Goal: Task Accomplishment & Management: Use online tool/utility

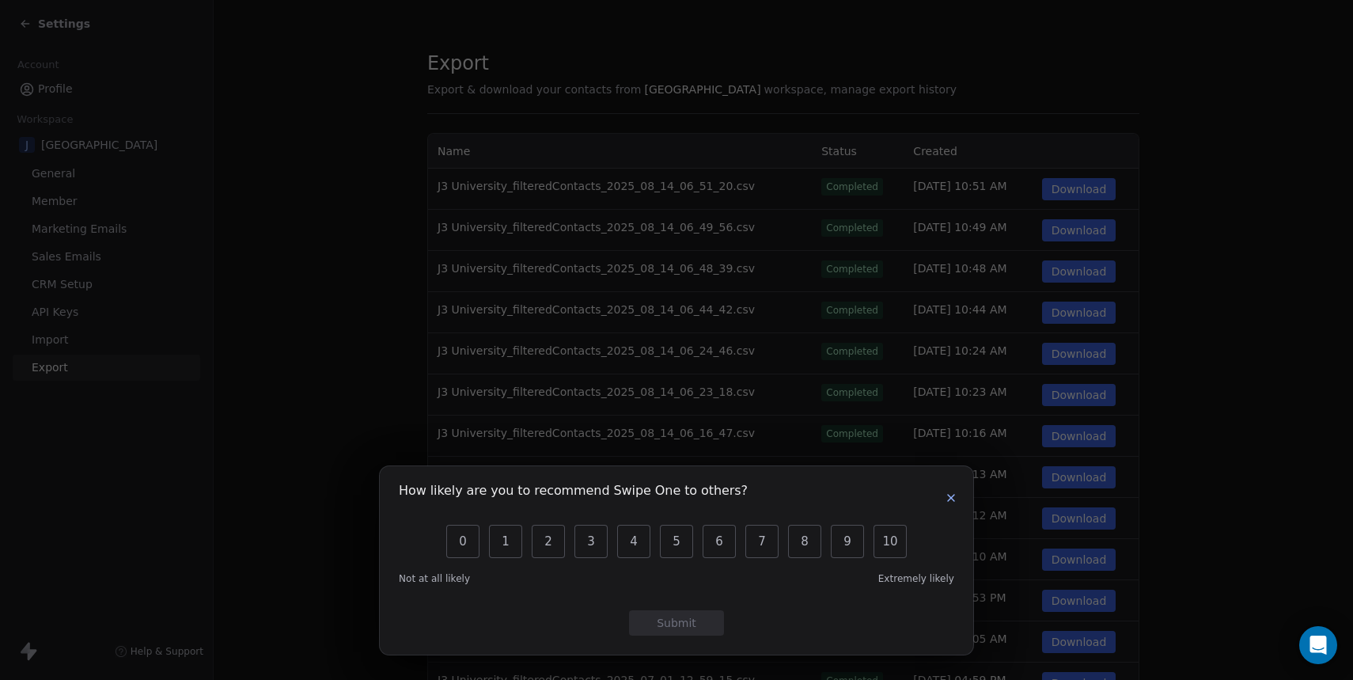
click at [92, 150] on div "How likely are you to recommend Swipe One to others? 0 1 2 3 4 5 6 7 8 9 10 Not…" at bounding box center [676, 340] width 1353 height 680
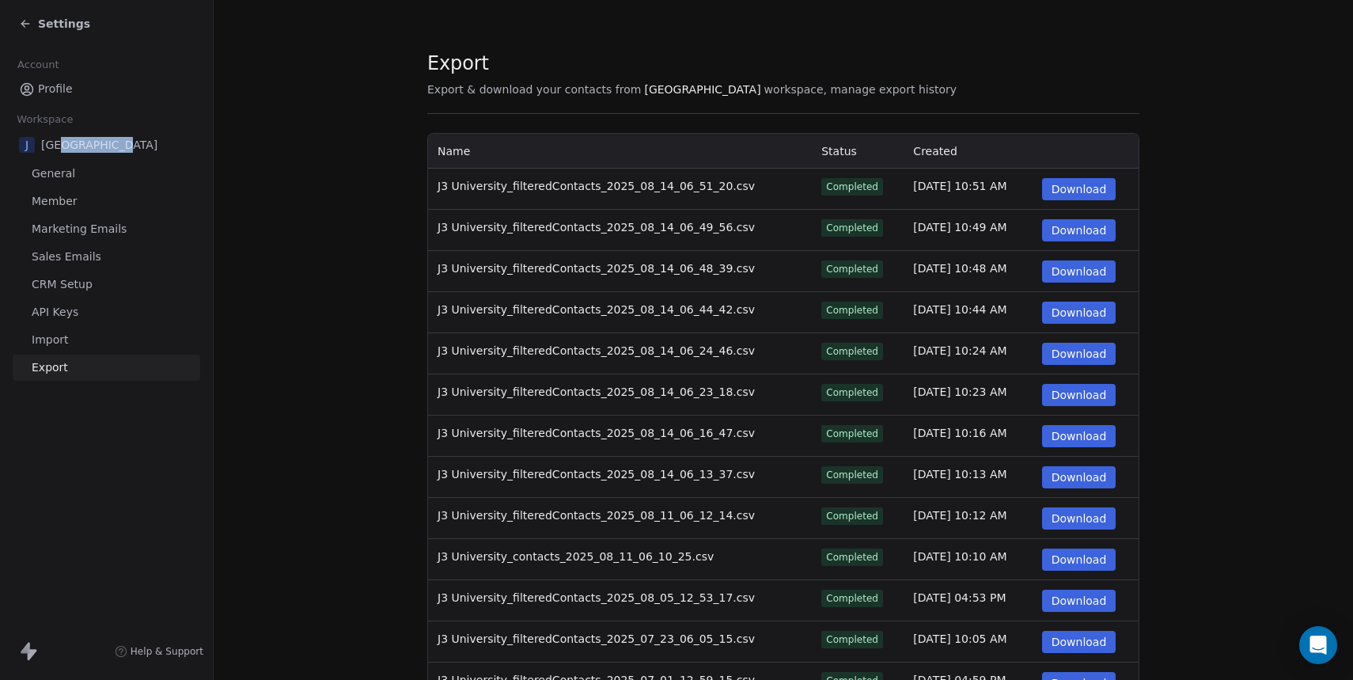
click at [92, 149] on span "[GEOGRAPHIC_DATA]" at bounding box center [99, 145] width 116 height 16
click at [181, 146] on div "J J3 University" at bounding box center [107, 145] width 188 height 28
click at [62, 145] on span "[GEOGRAPHIC_DATA]" at bounding box center [99, 145] width 116 height 16
click at [72, 174] on span "General" at bounding box center [54, 173] width 44 height 17
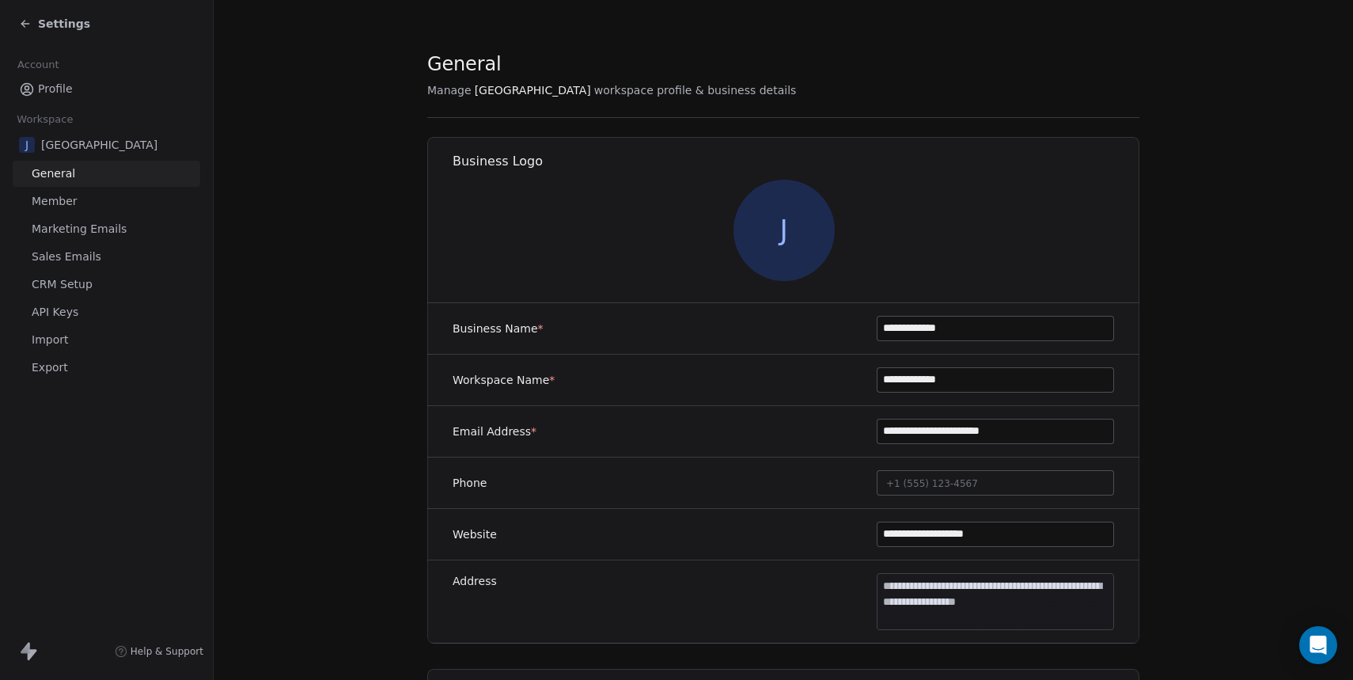
click at [73, 344] on link "Import" at bounding box center [107, 340] width 188 height 26
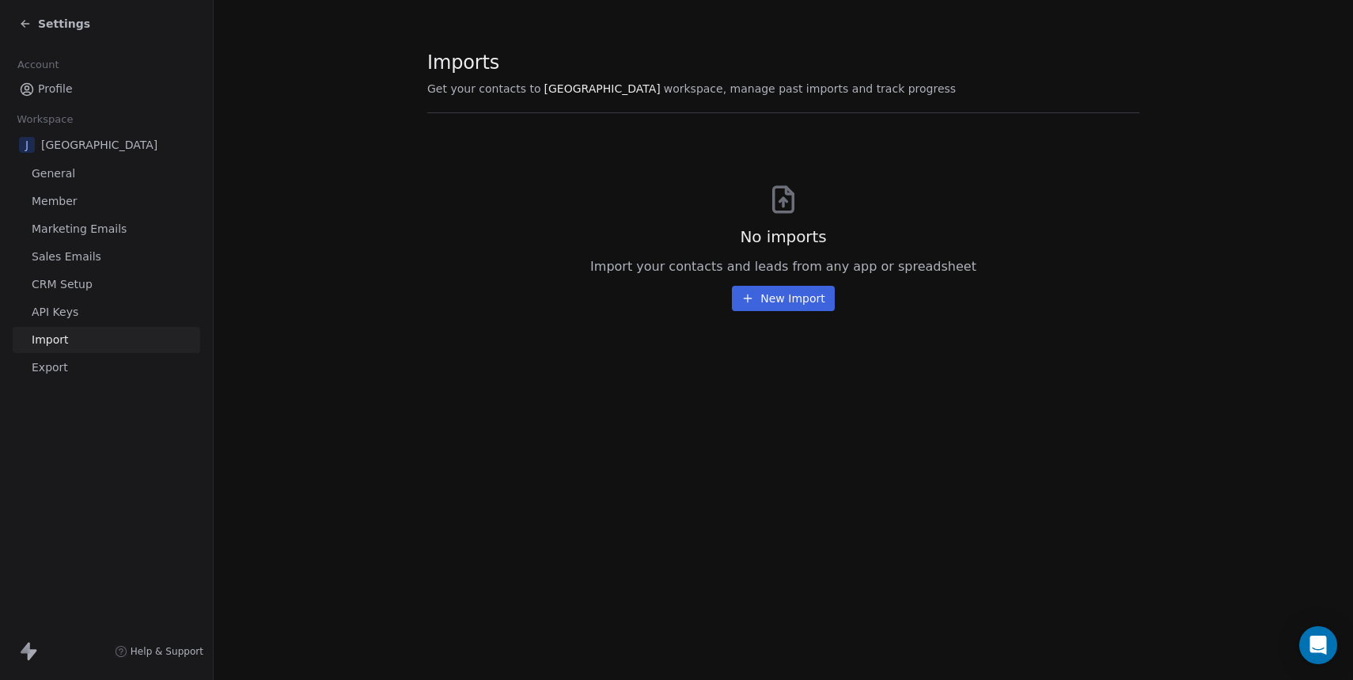
click at [66, 372] on span "Export" at bounding box center [50, 367] width 36 height 17
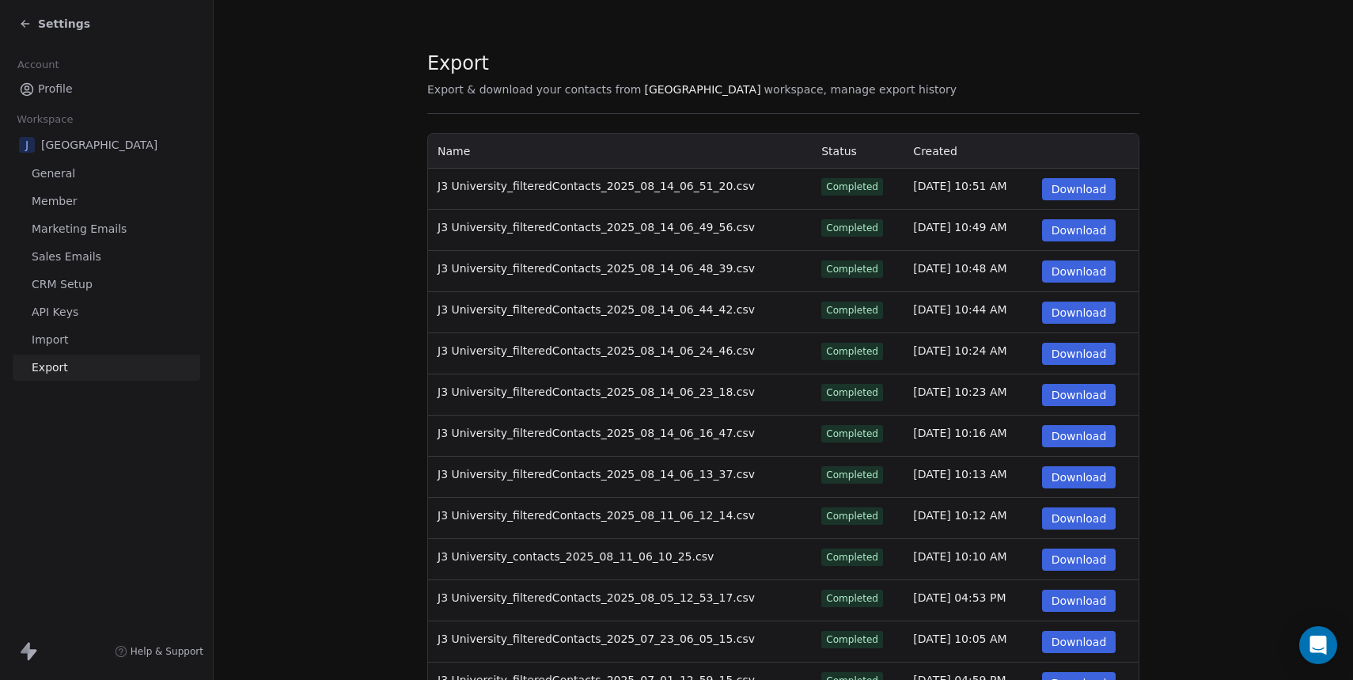
click at [25, 21] on icon at bounding box center [25, 23] width 13 height 13
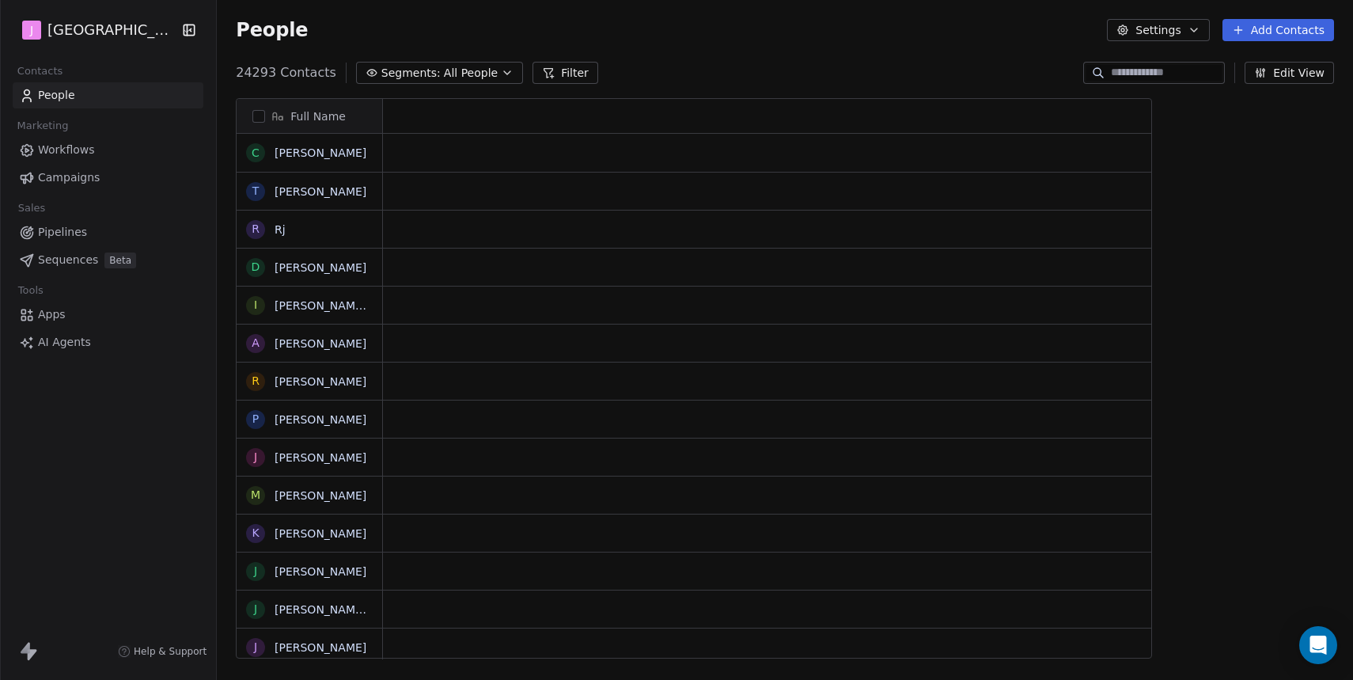
scroll to position [598, 1139]
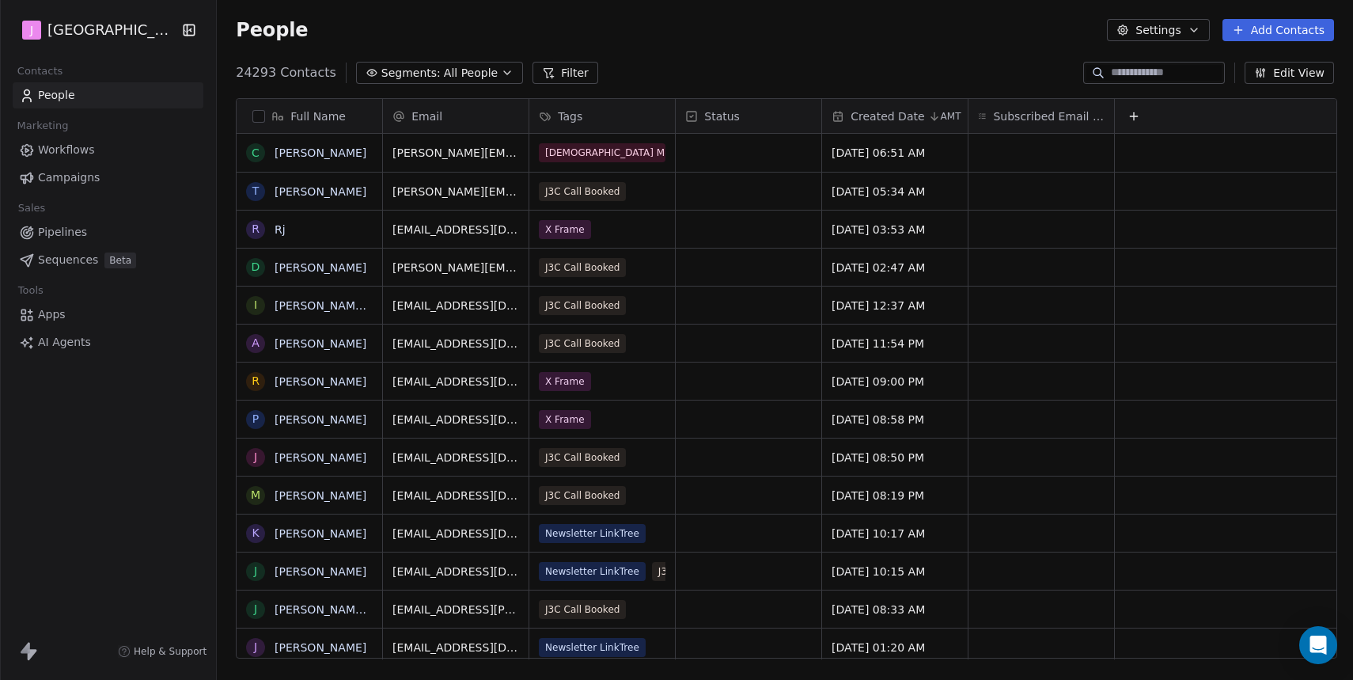
click at [414, 70] on span "Segments:" at bounding box center [410, 73] width 59 height 17
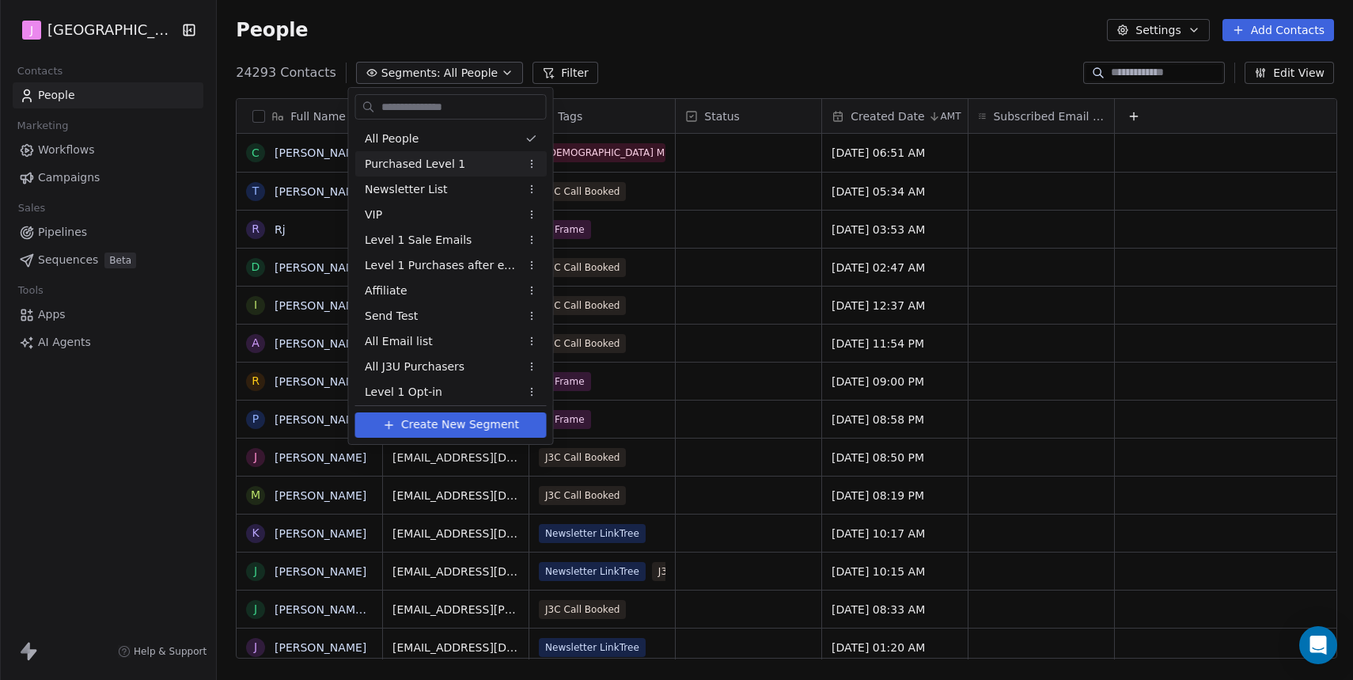
click at [433, 156] on span "Purchased Level 1" at bounding box center [415, 164] width 100 height 17
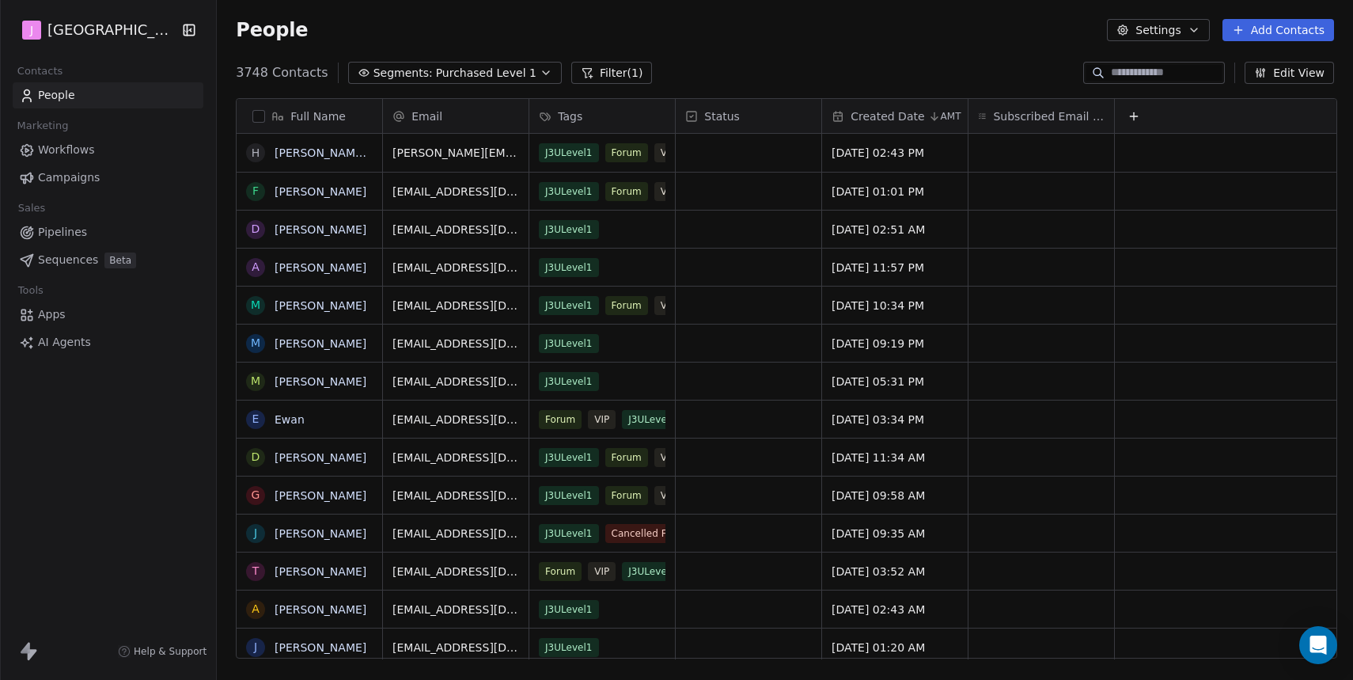
click at [261, 116] on button "button" at bounding box center [258, 116] width 13 height 13
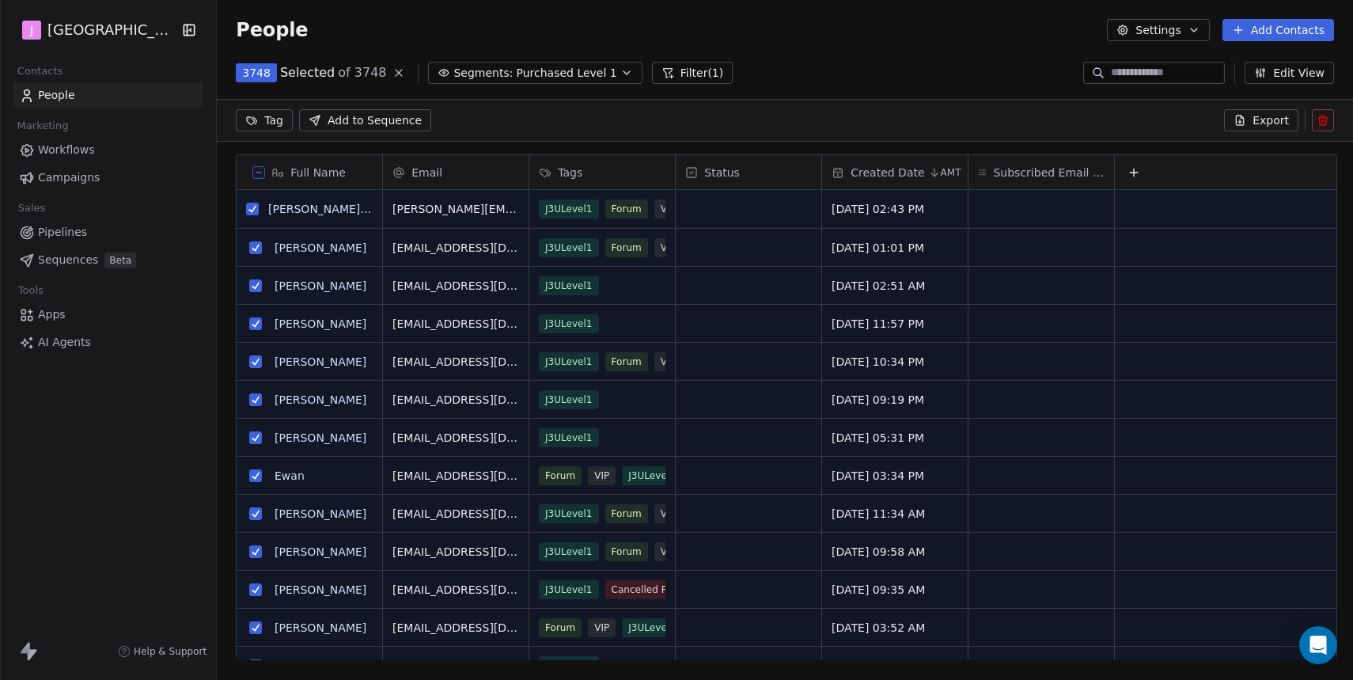
scroll to position [543, 1139]
click at [1263, 123] on span "Export" at bounding box center [1271, 120] width 36 height 16
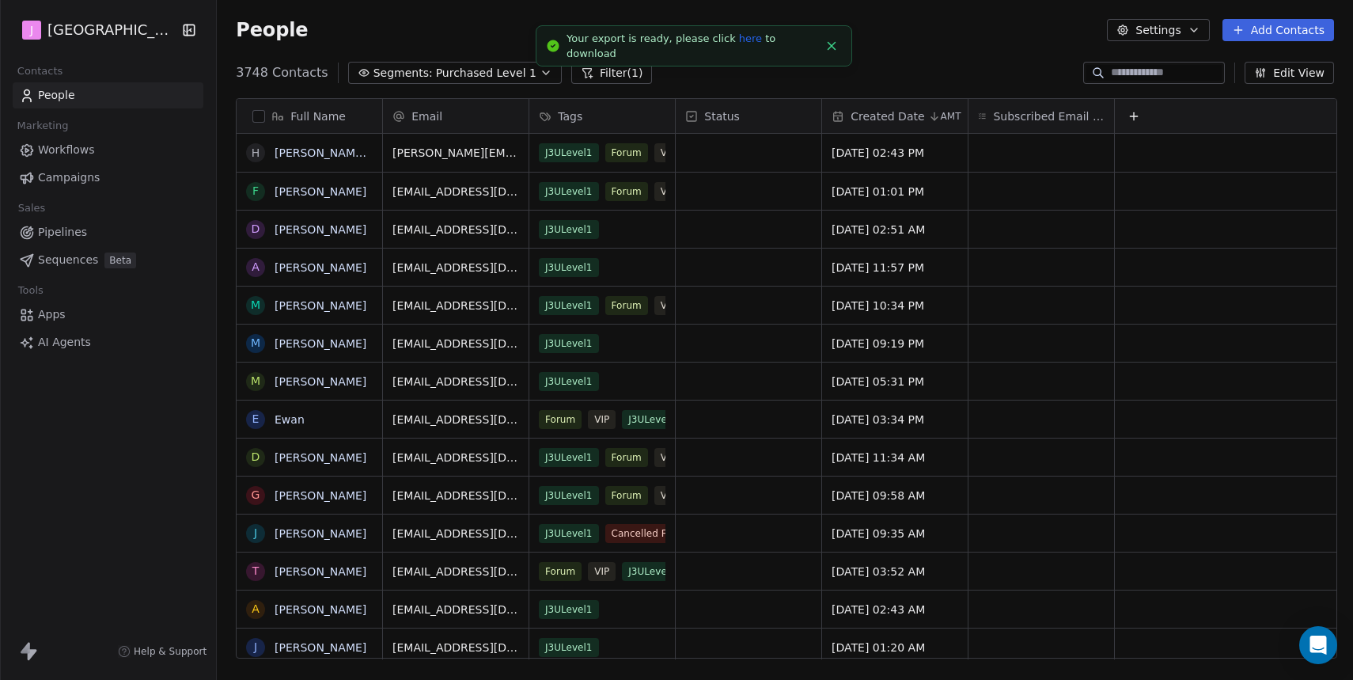
click at [741, 44] on link "here" at bounding box center [750, 38] width 23 height 12
click at [436, 76] on span "Purchased Level 1" at bounding box center [486, 73] width 100 height 17
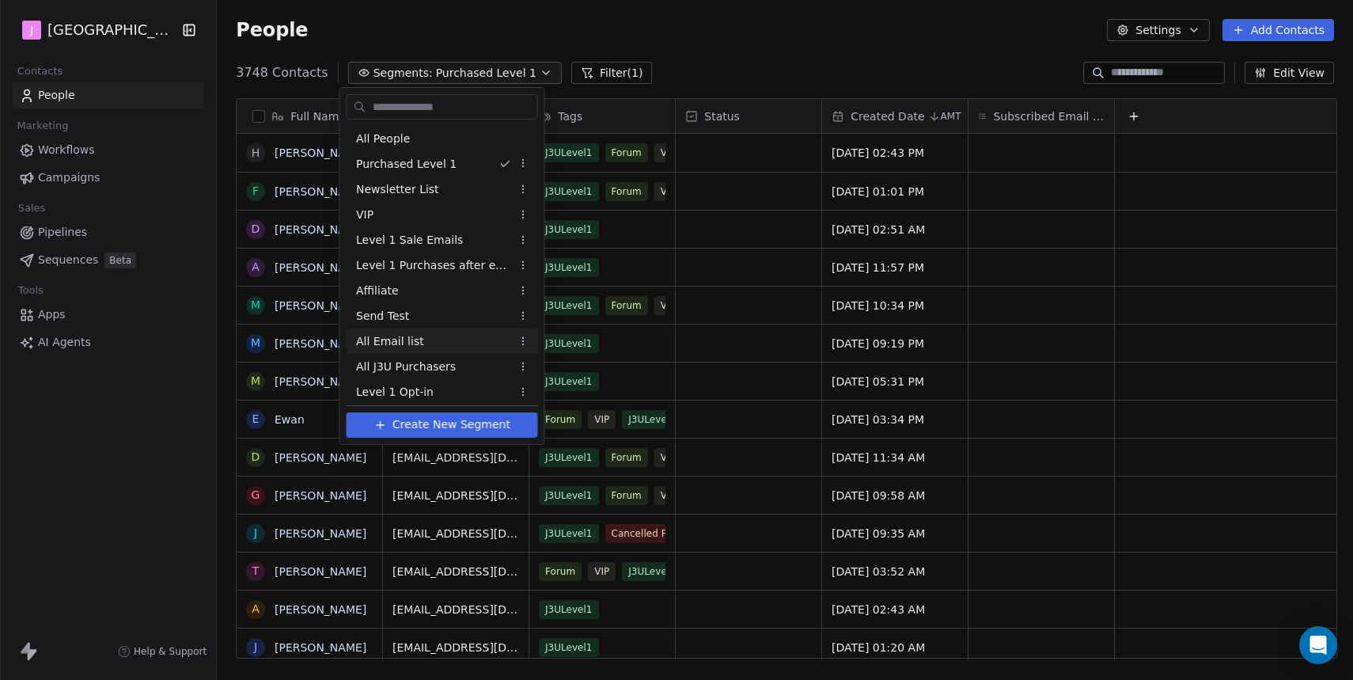
click at [431, 336] on div "All Email list" at bounding box center [442, 340] width 191 height 25
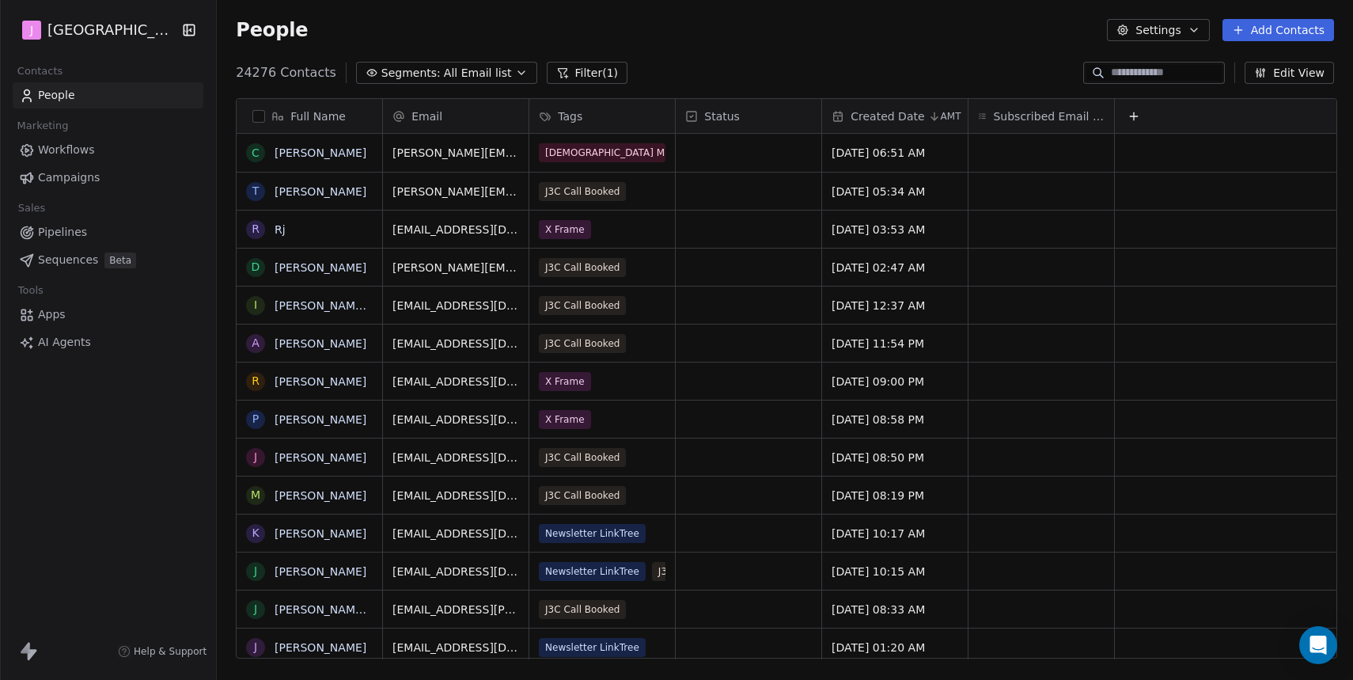
click at [256, 116] on button "button" at bounding box center [258, 116] width 13 height 13
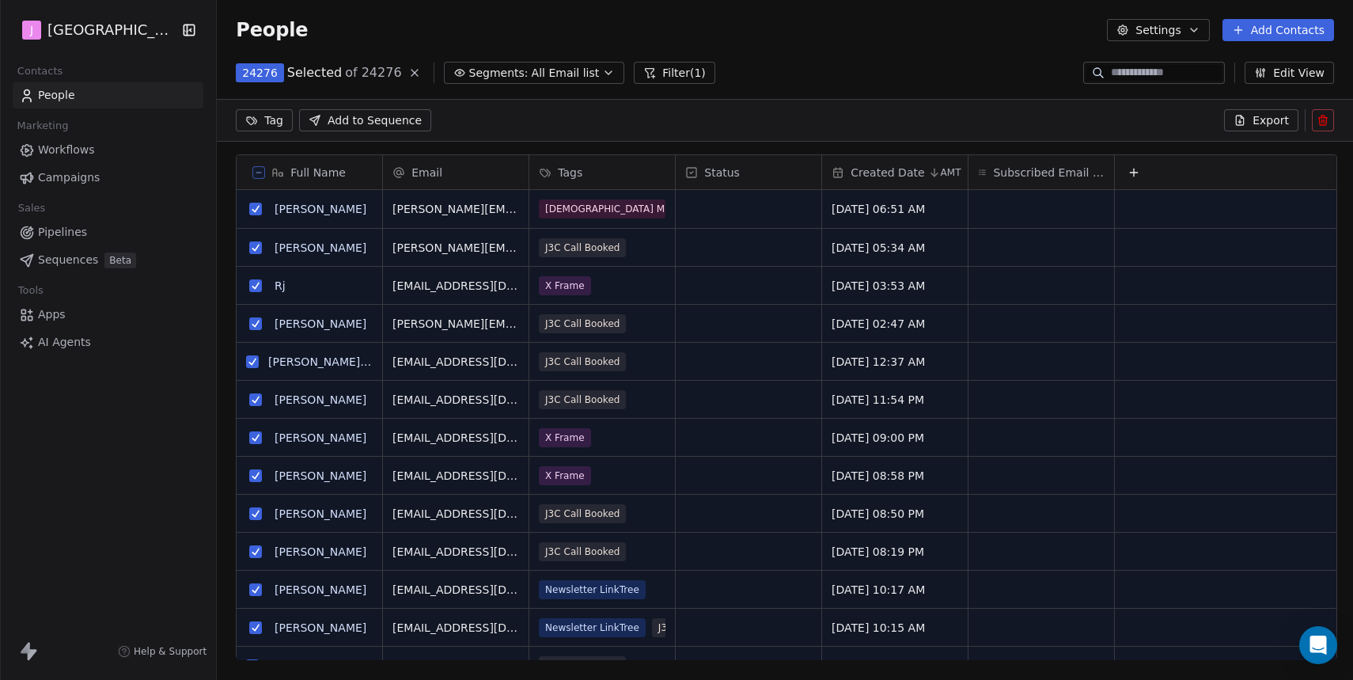
click at [1272, 127] on span "Export" at bounding box center [1271, 120] width 36 height 16
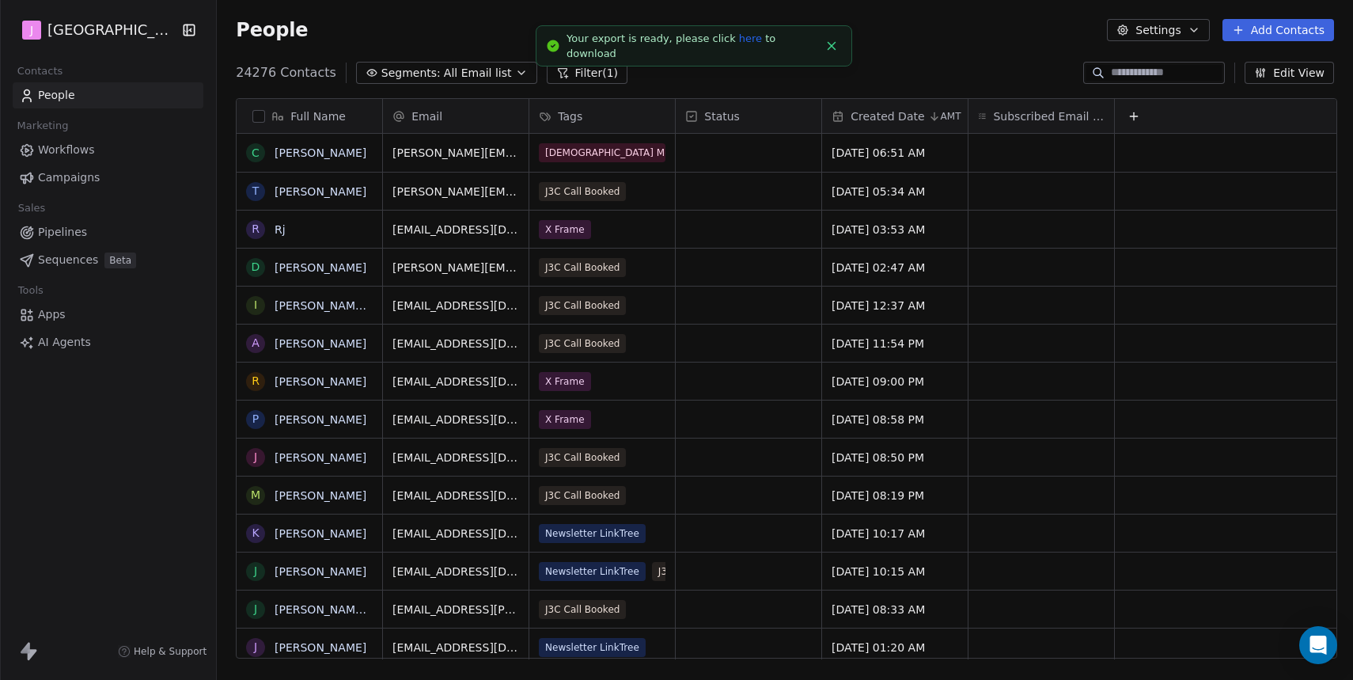
click at [742, 44] on link "here" at bounding box center [750, 38] width 23 height 12
click at [399, 81] on button "Segments: All Email list" at bounding box center [446, 73] width 181 height 22
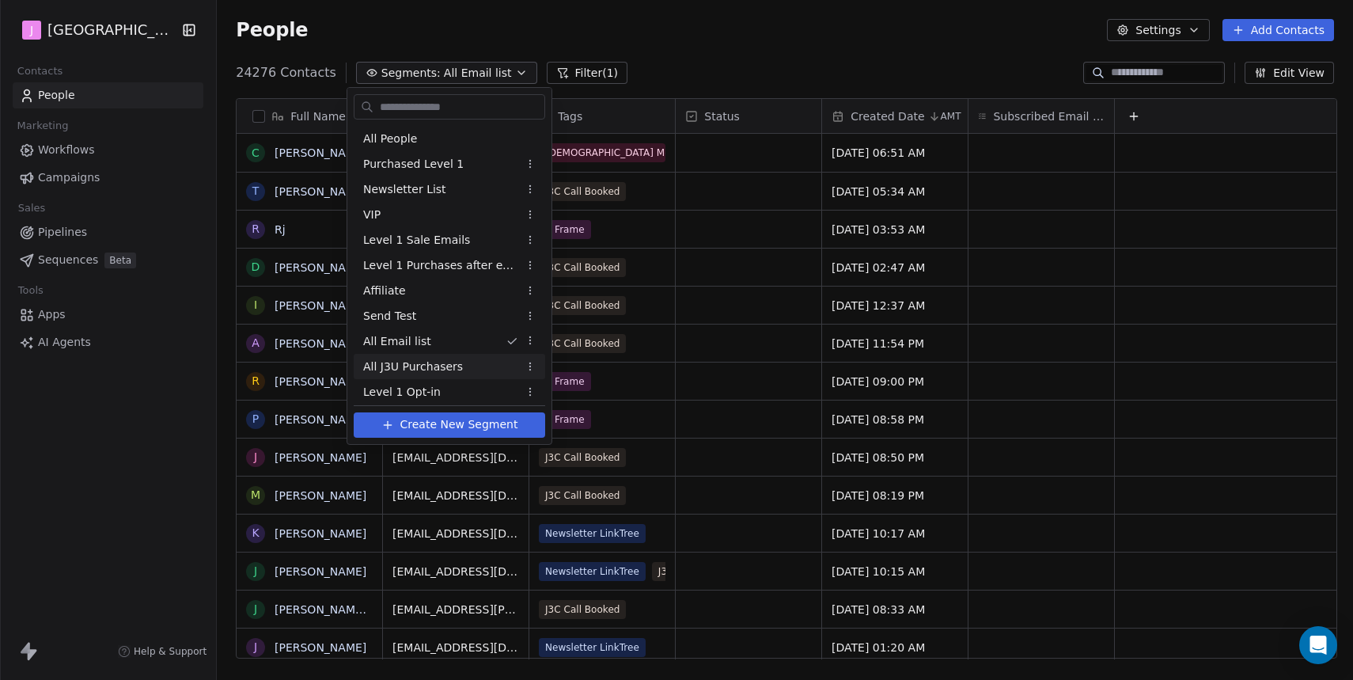
click at [434, 362] on span "All J3U Purchasers" at bounding box center [413, 366] width 100 height 17
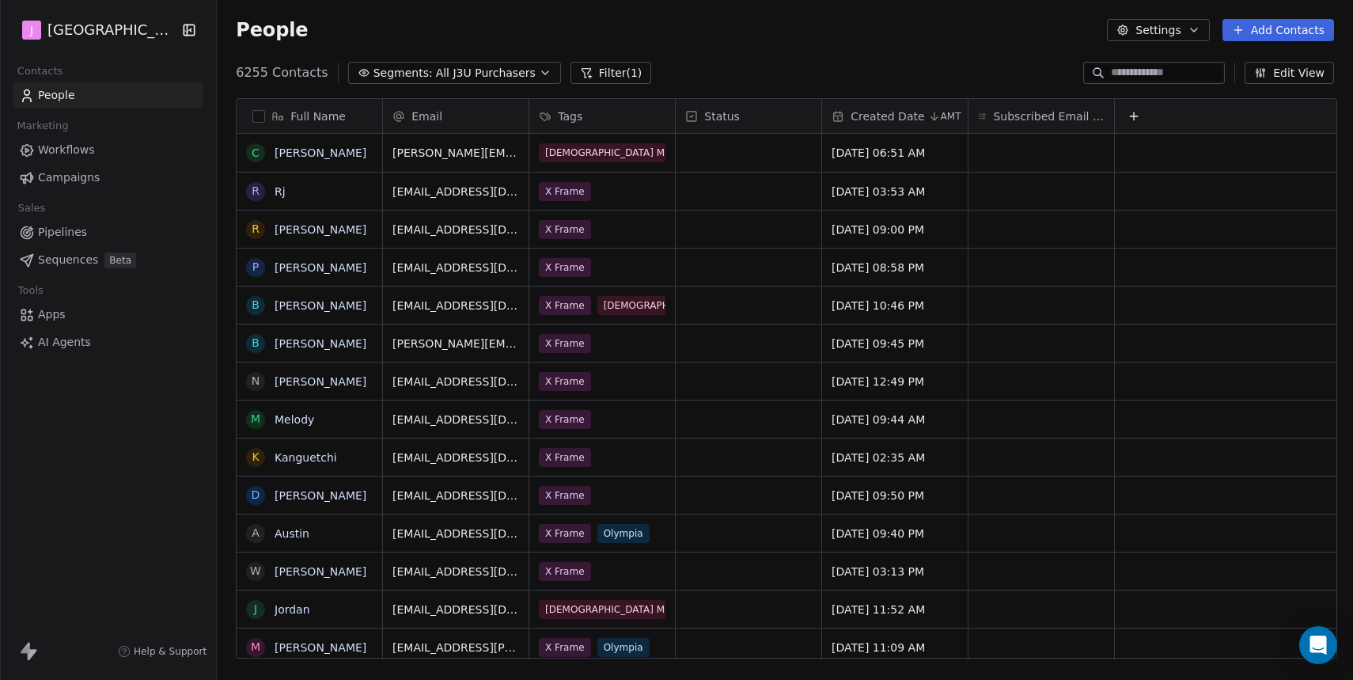
click at [258, 116] on button "button" at bounding box center [258, 116] width 13 height 13
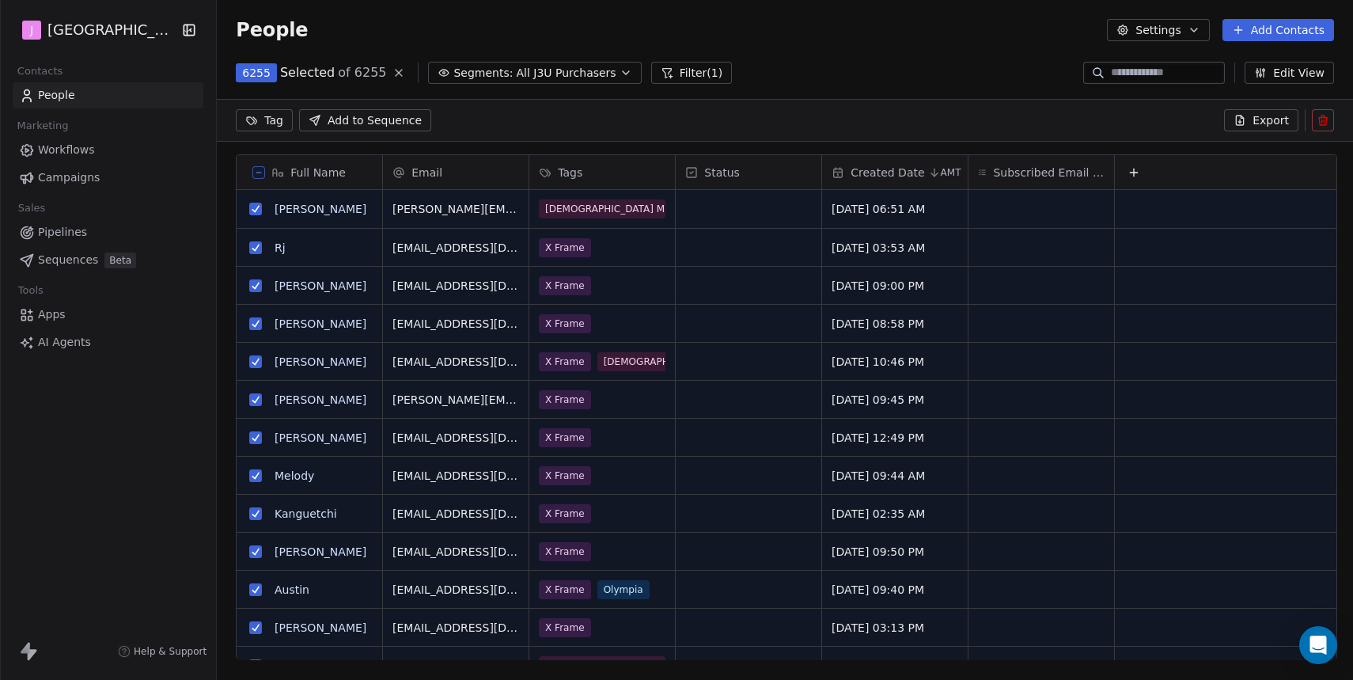
click at [1260, 123] on span "Export" at bounding box center [1271, 120] width 36 height 16
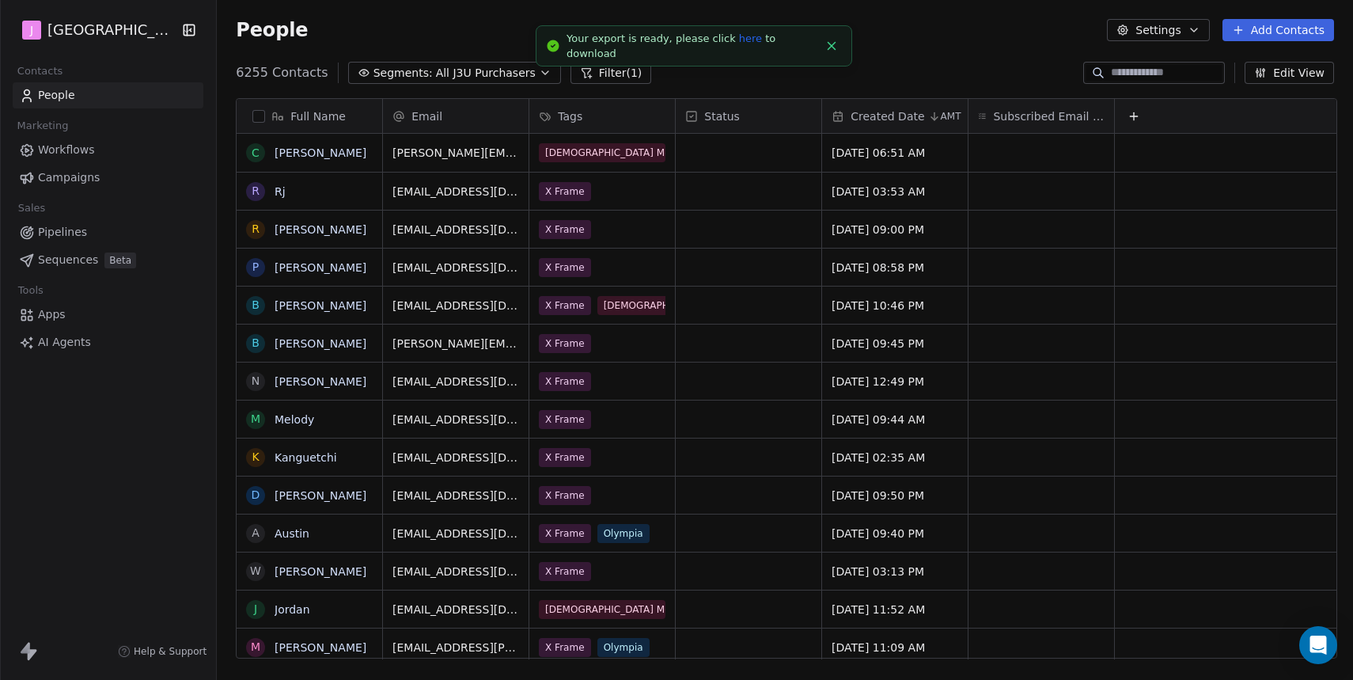
click at [739, 44] on link "here" at bounding box center [750, 38] width 23 height 12
click at [500, 69] on span "All J3U Purchasers" at bounding box center [486, 73] width 100 height 17
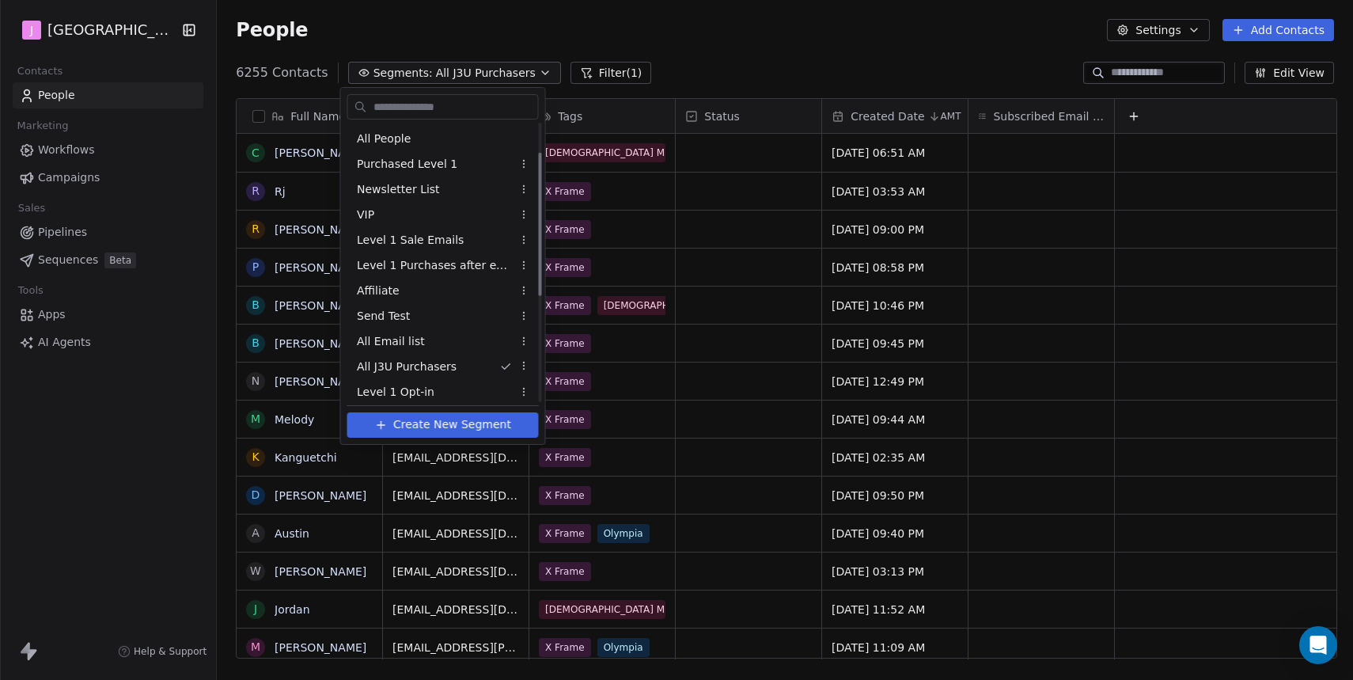
scroll to position [259, 0]
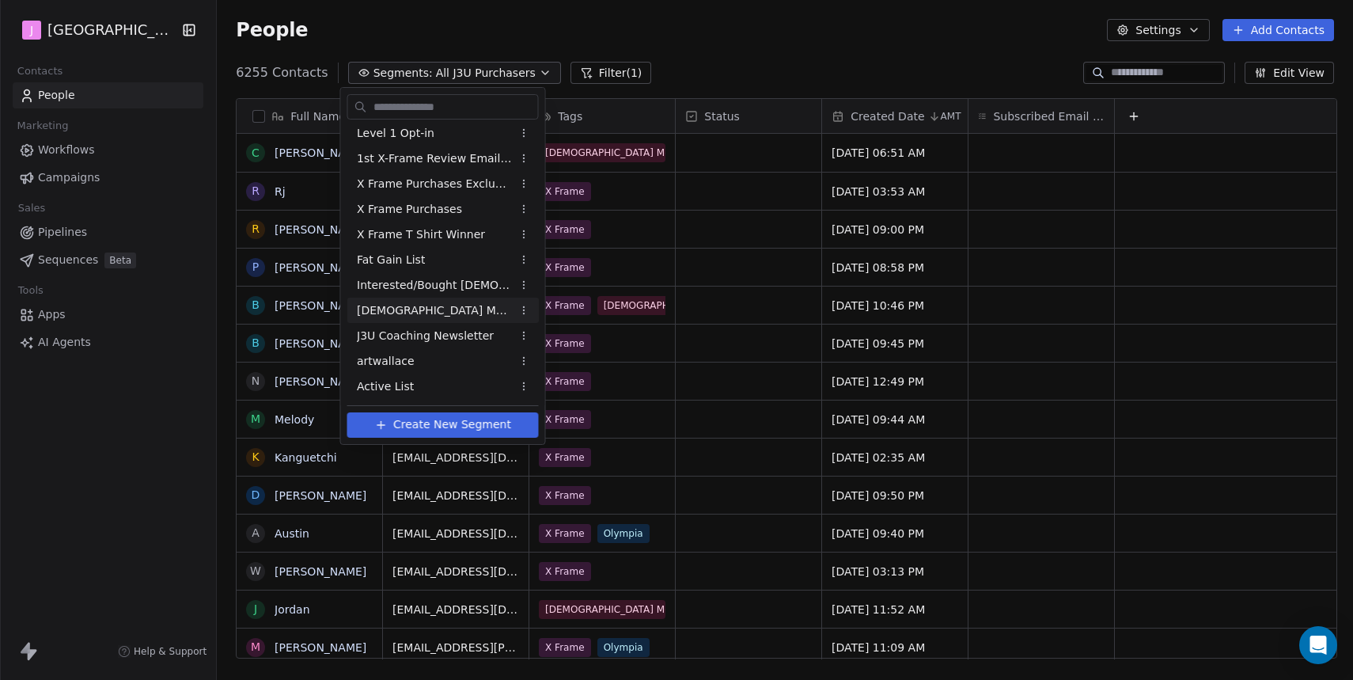
click at [441, 312] on span "[DEMOGRAPHIC_DATA] Module Purchases" at bounding box center [434, 310] width 155 height 17
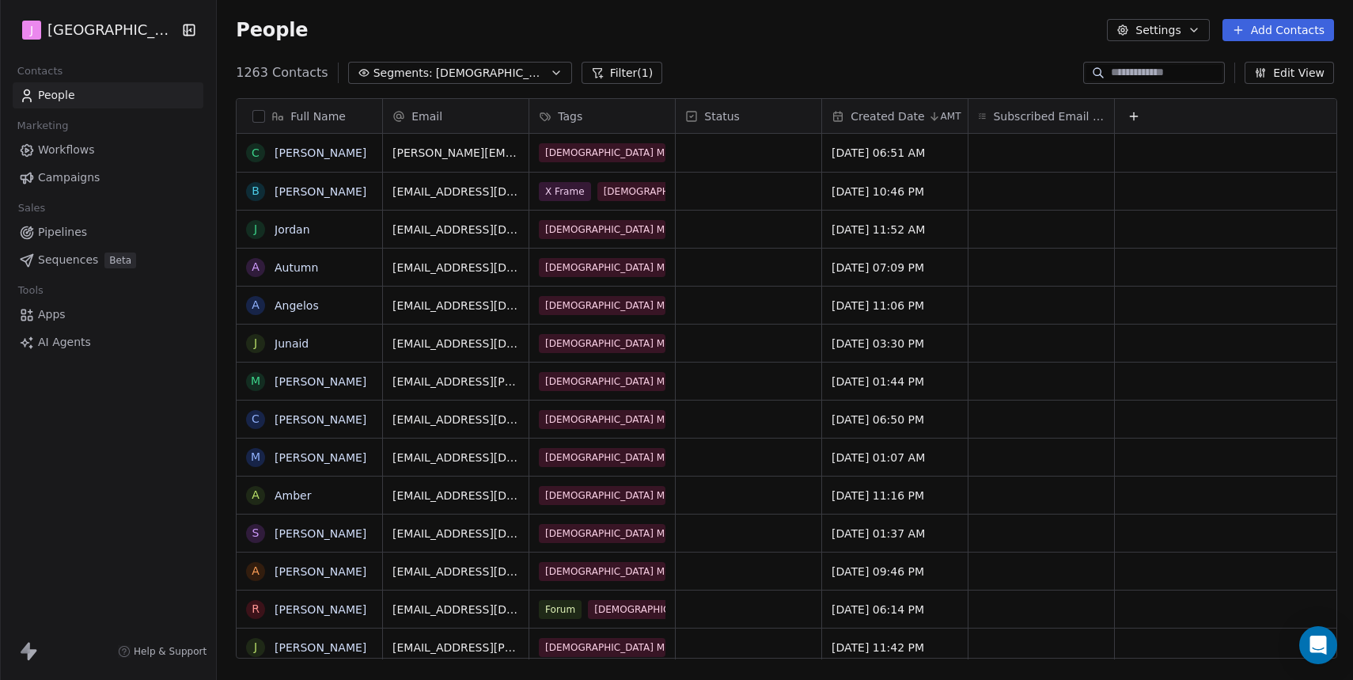
scroll to position [598, 1139]
click at [256, 117] on button "button" at bounding box center [258, 116] width 13 height 13
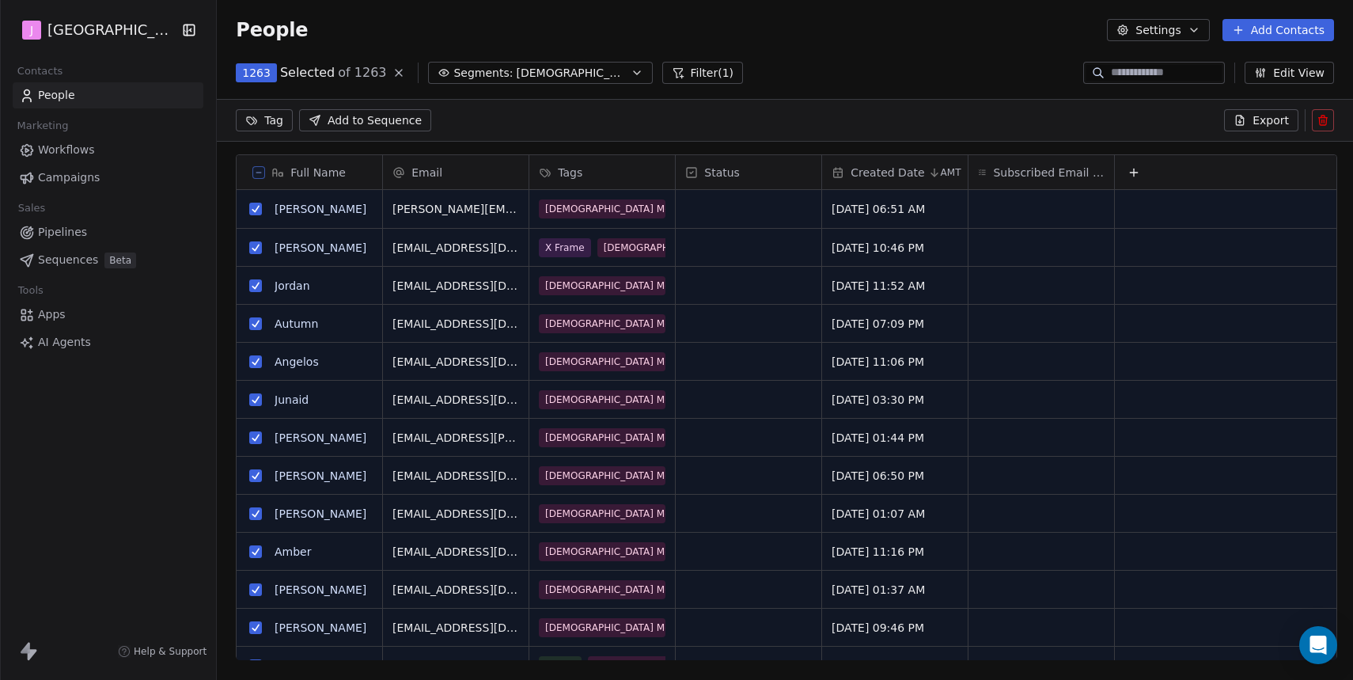
scroll to position [543, 1139]
click at [1249, 126] on button "Export" at bounding box center [1261, 120] width 74 height 22
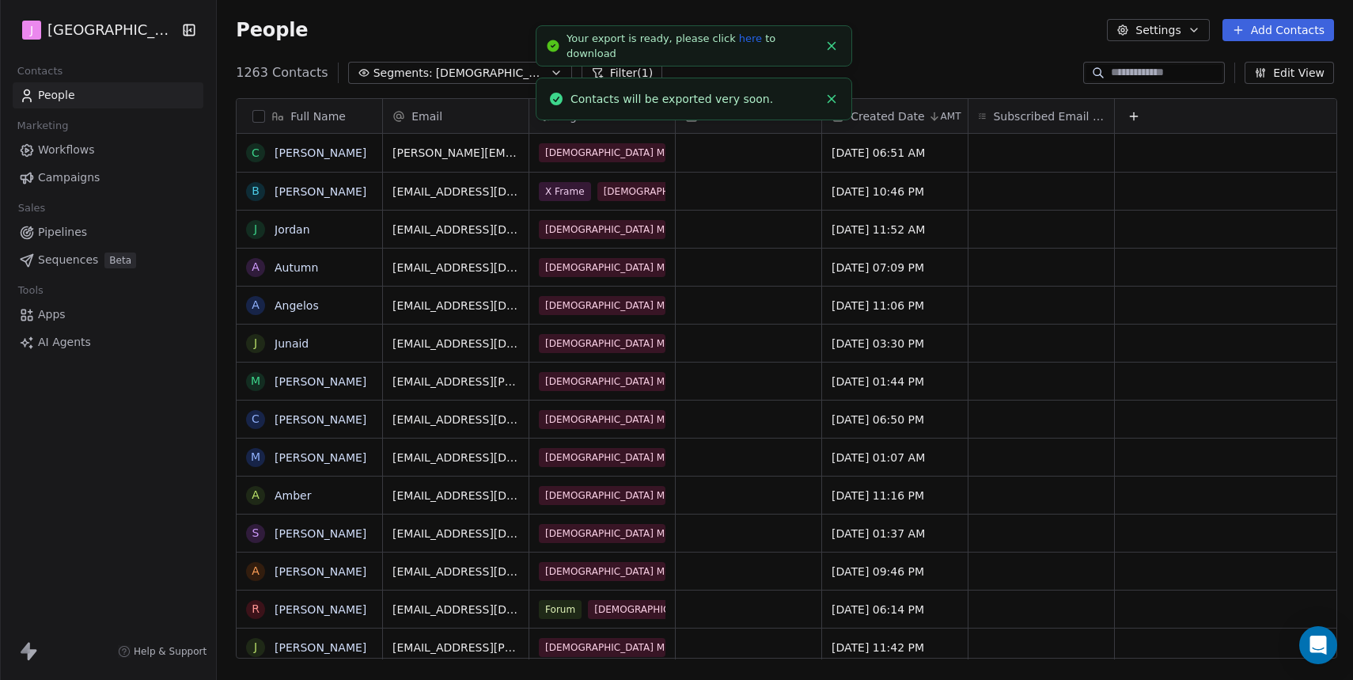
click at [741, 44] on link "here" at bounding box center [750, 38] width 23 height 12
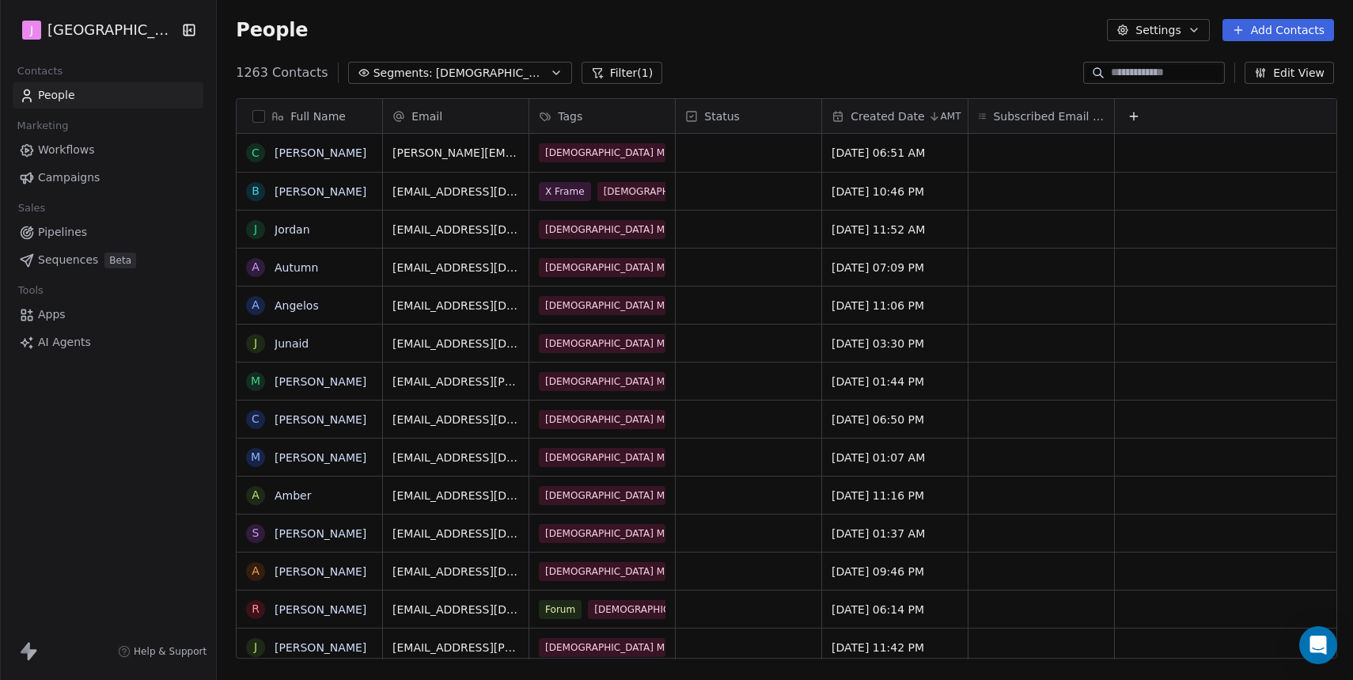
click at [401, 73] on span "Segments:" at bounding box center [402, 73] width 59 height 17
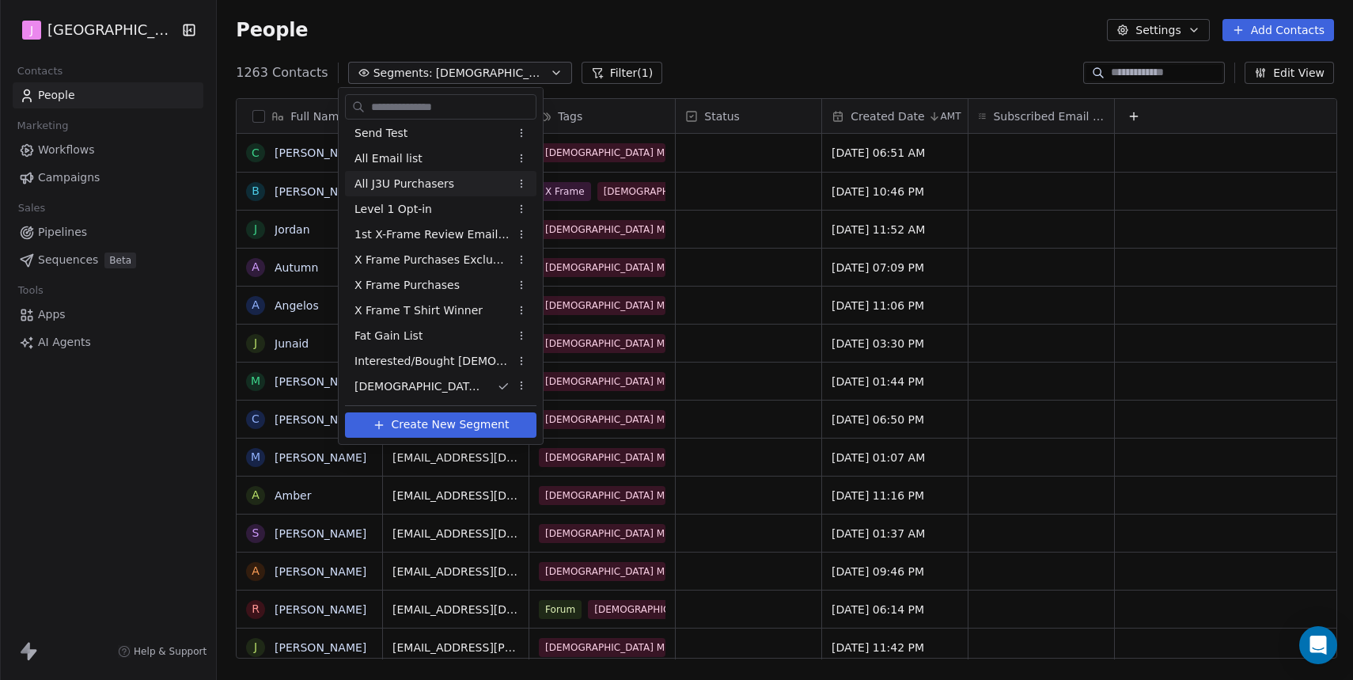
scroll to position [0, 0]
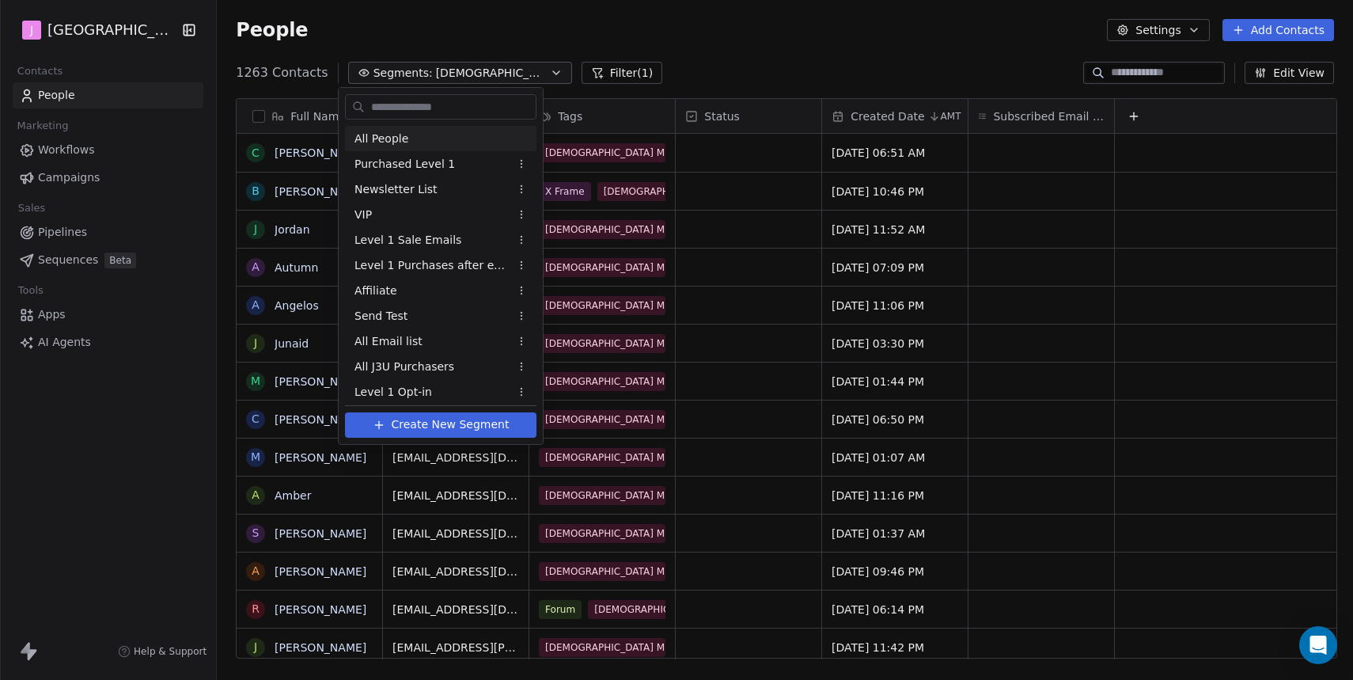
click at [438, 146] on div "All People" at bounding box center [440, 138] width 191 height 25
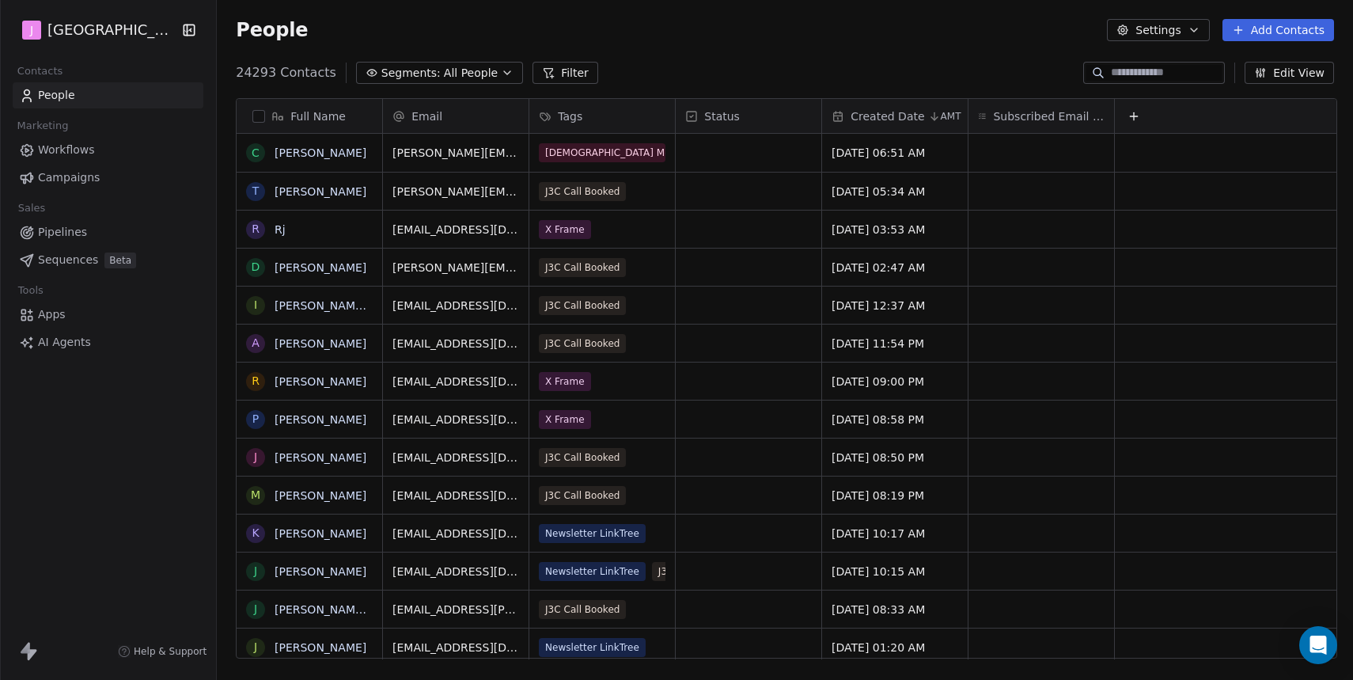
click at [429, 70] on button "Segments: All People" at bounding box center [439, 73] width 167 height 22
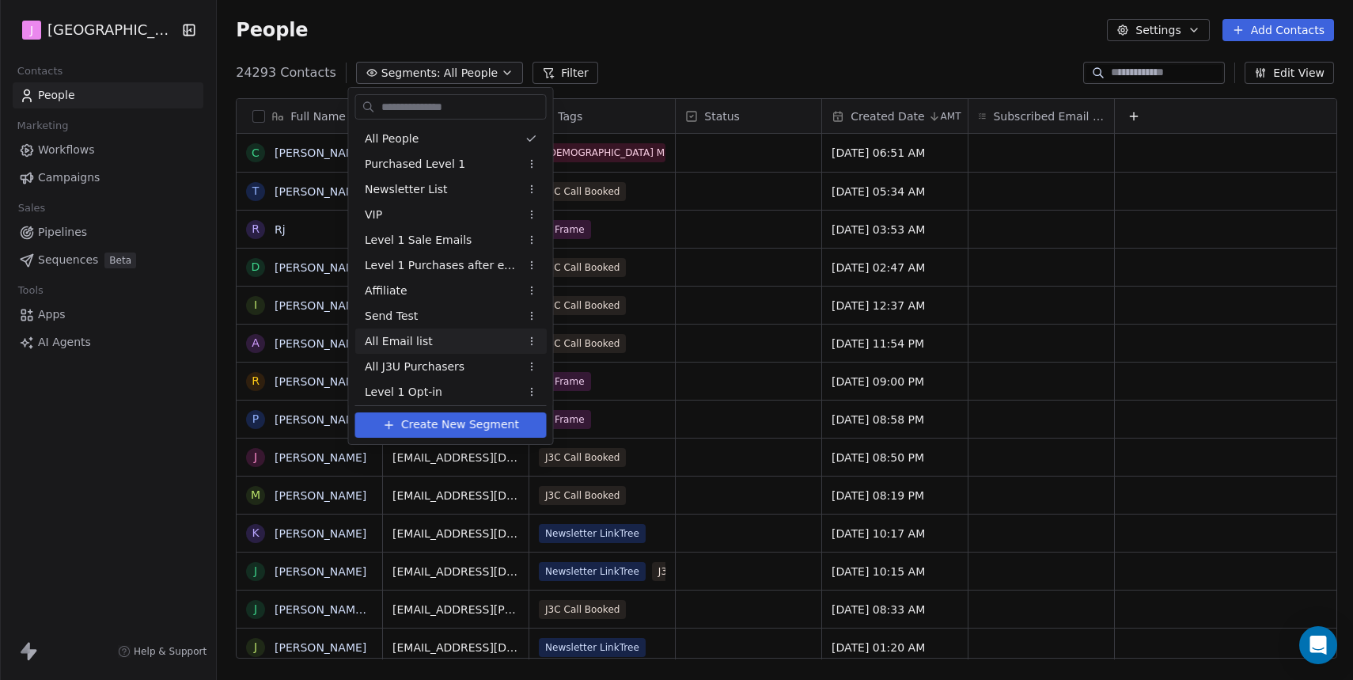
click at [449, 342] on div "All Email list" at bounding box center [450, 340] width 191 height 25
